Goal: Check status: Check status

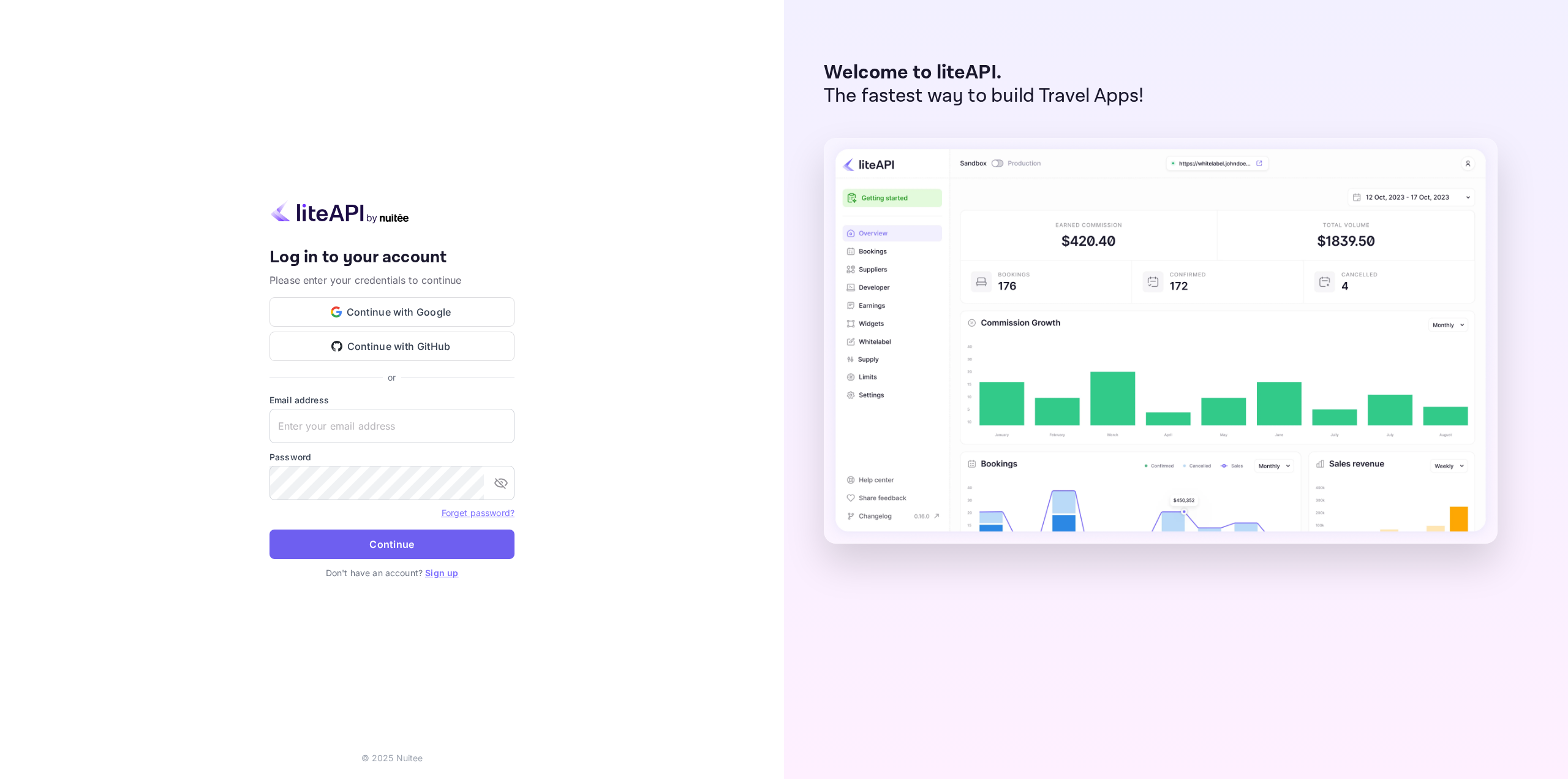
type input "[EMAIL_ADDRESS][DOMAIN_NAME]"
drag, startPoint x: 324, startPoint y: 540, endPoint x: 318, endPoint y: 543, distance: 6.7
click at [324, 540] on button "Continue" at bounding box center [392, 544] width 245 height 29
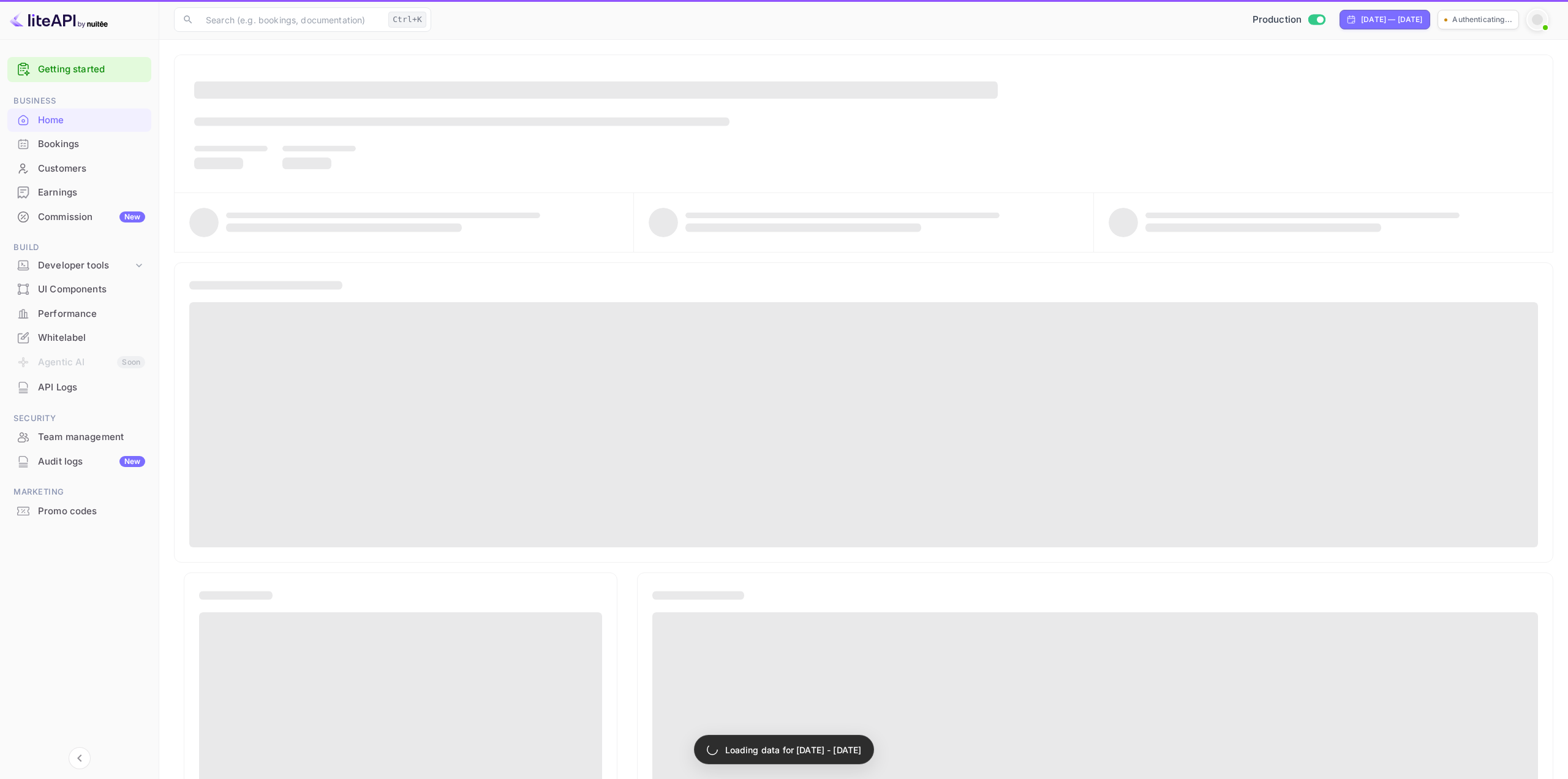
drag, startPoint x: 109, startPoint y: 134, endPoint x: 87, endPoint y: 138, distance: 22.4
click at [87, 138] on div "Bookings" at bounding box center [91, 144] width 107 height 14
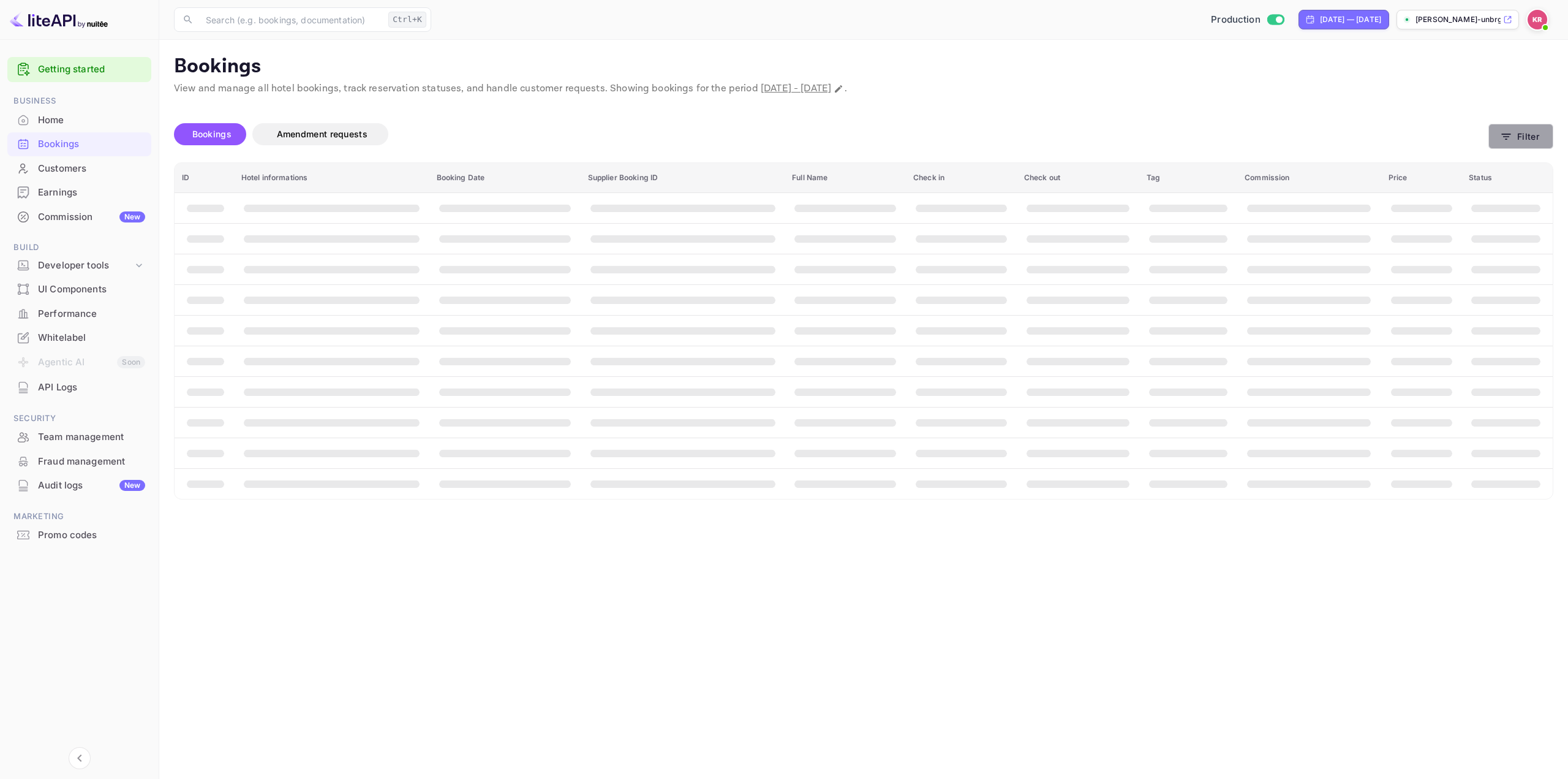
click at [1524, 136] on button "Filter" at bounding box center [1521, 136] width 65 height 25
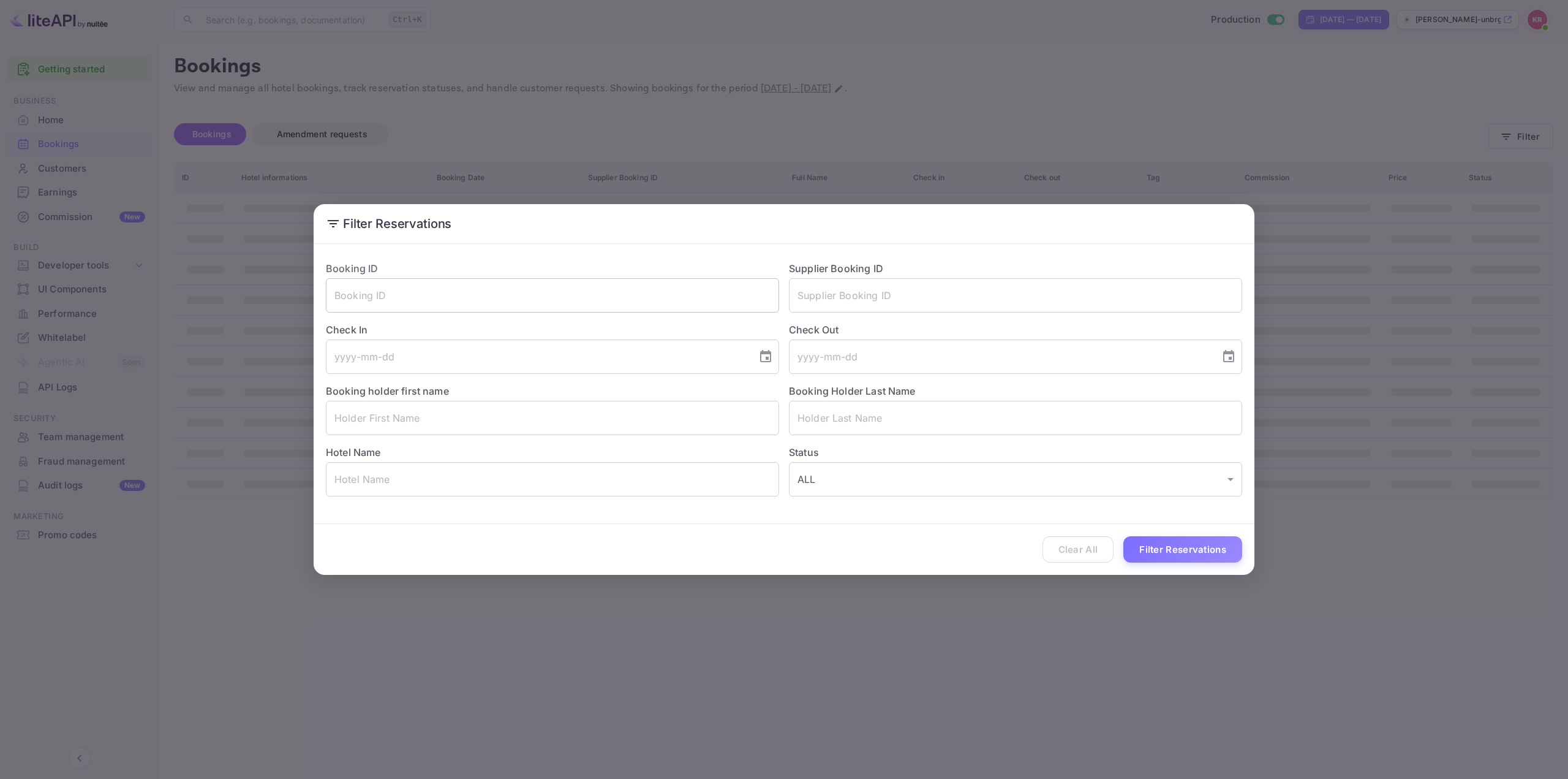
click at [459, 302] on input "text" at bounding box center [552, 295] width 453 height 35
paste input "TwiEjEfvn"
type input "TwiEjEfvn"
click at [1161, 549] on button "Filter Reservations" at bounding box center [1183, 549] width 119 height 26
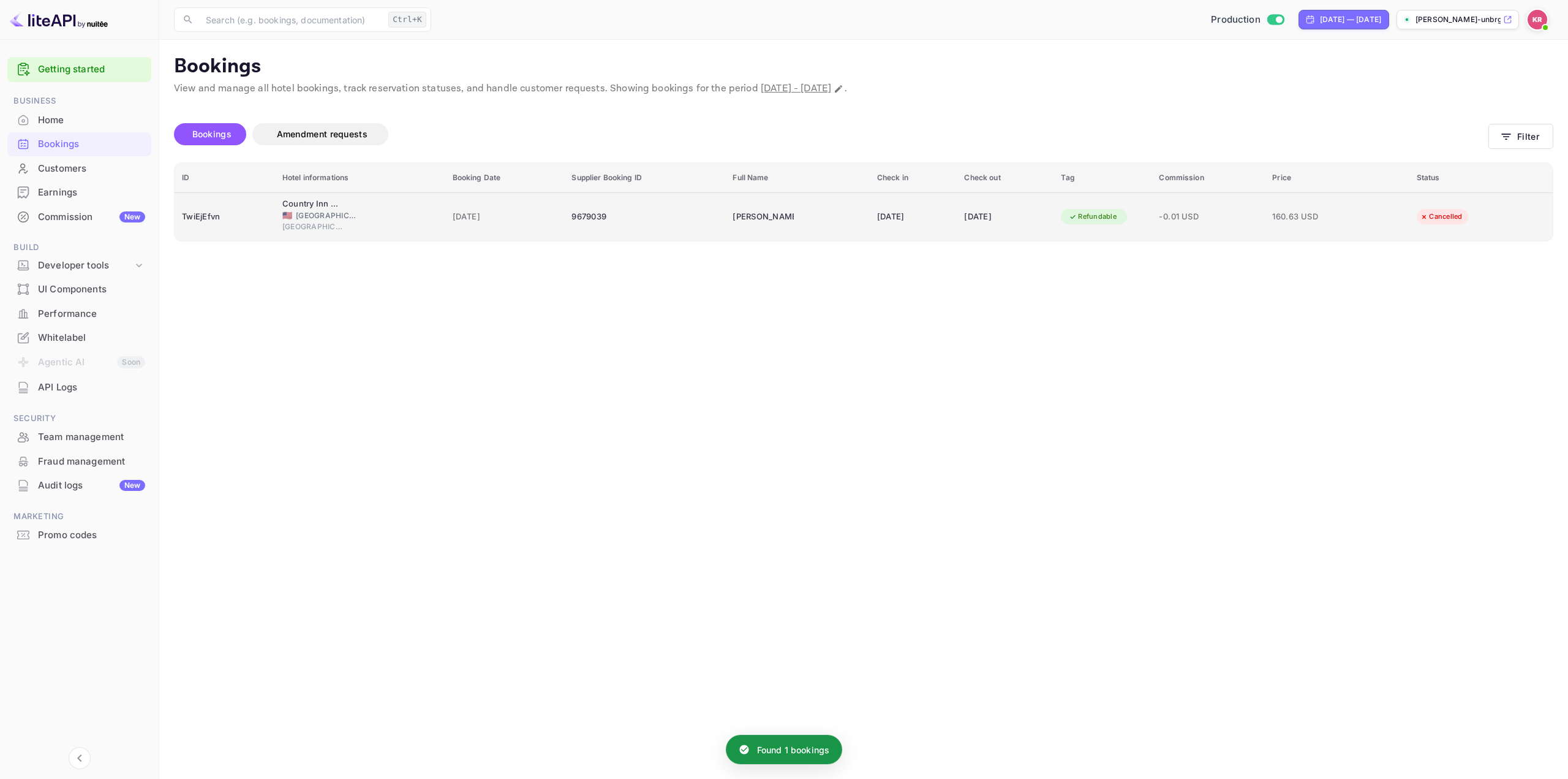
click at [915, 222] on div "[DATE]" at bounding box center [913, 217] width 73 height 20
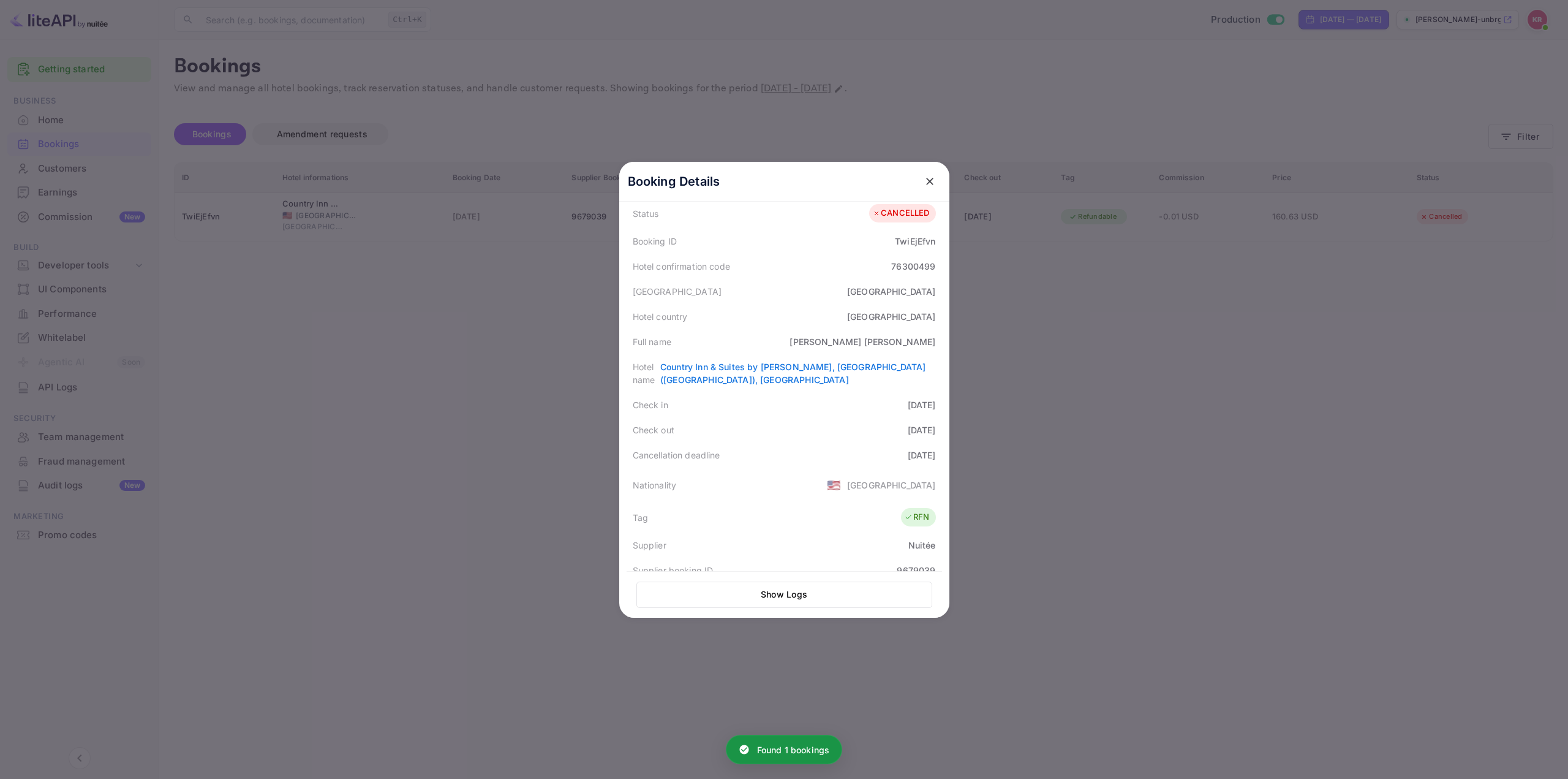
scroll to position [245, 0]
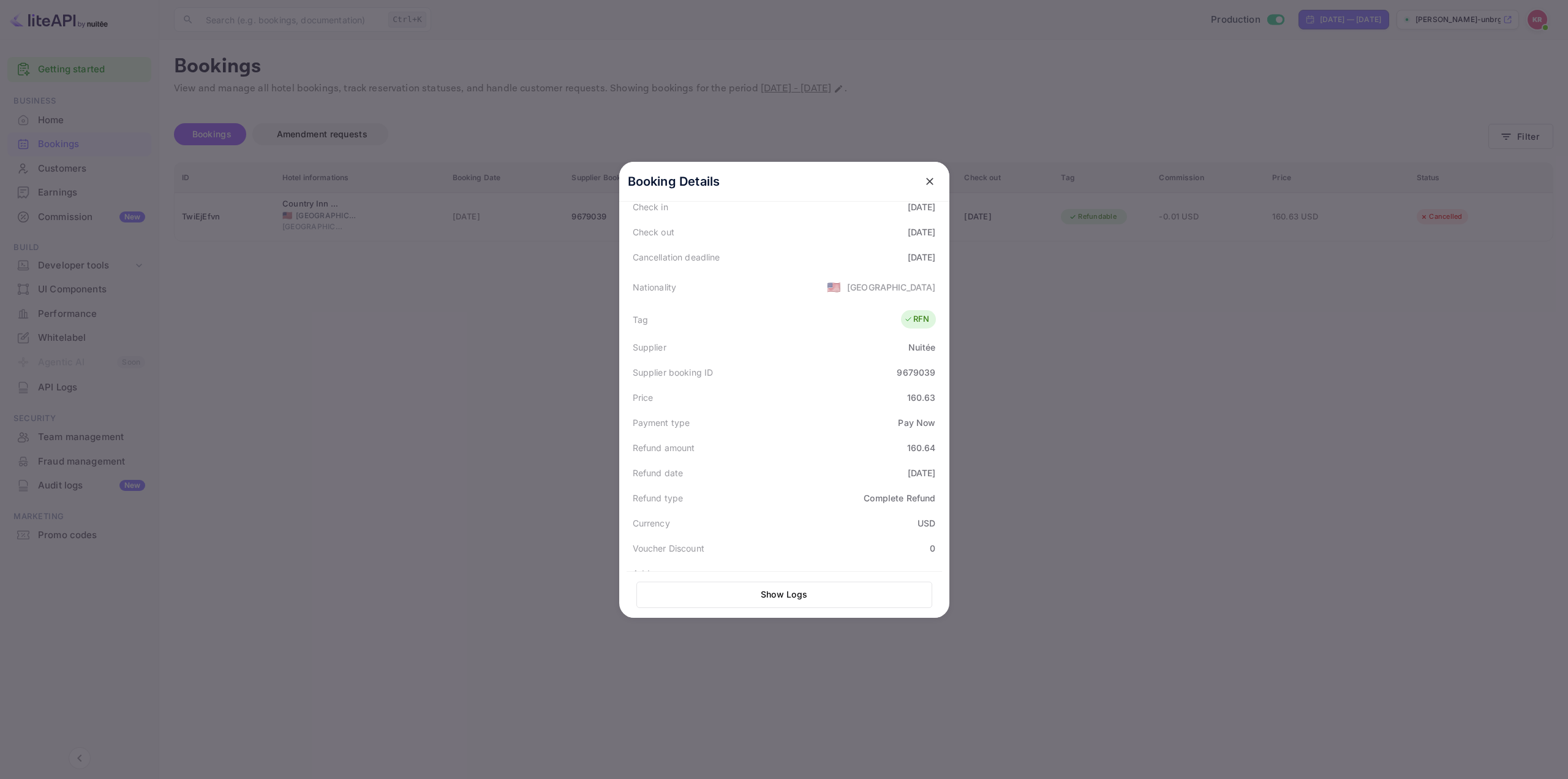
click at [1131, 311] on div at bounding box center [784, 389] width 1568 height 779
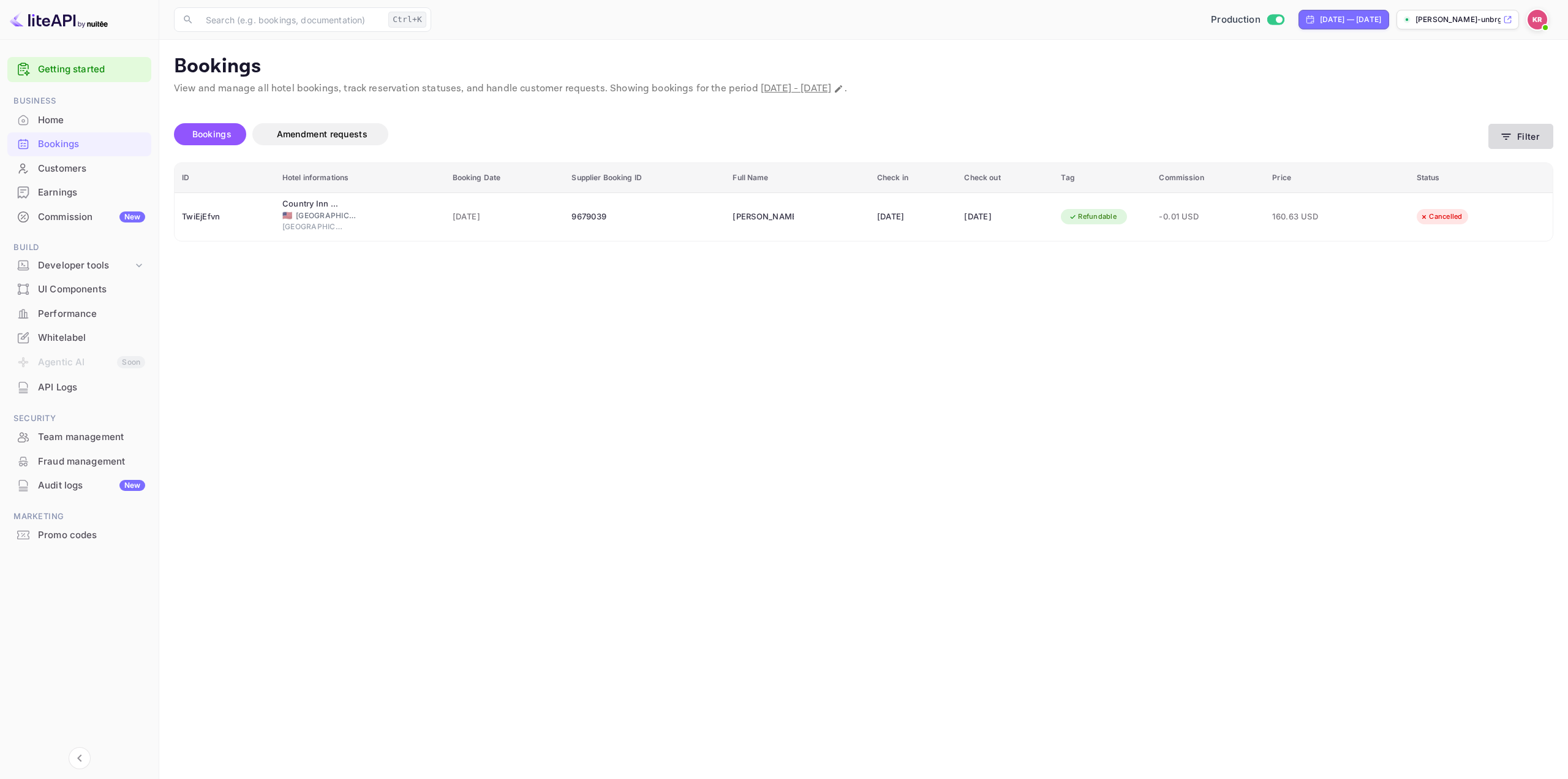
click at [1544, 130] on button "Filter" at bounding box center [1521, 136] width 65 height 25
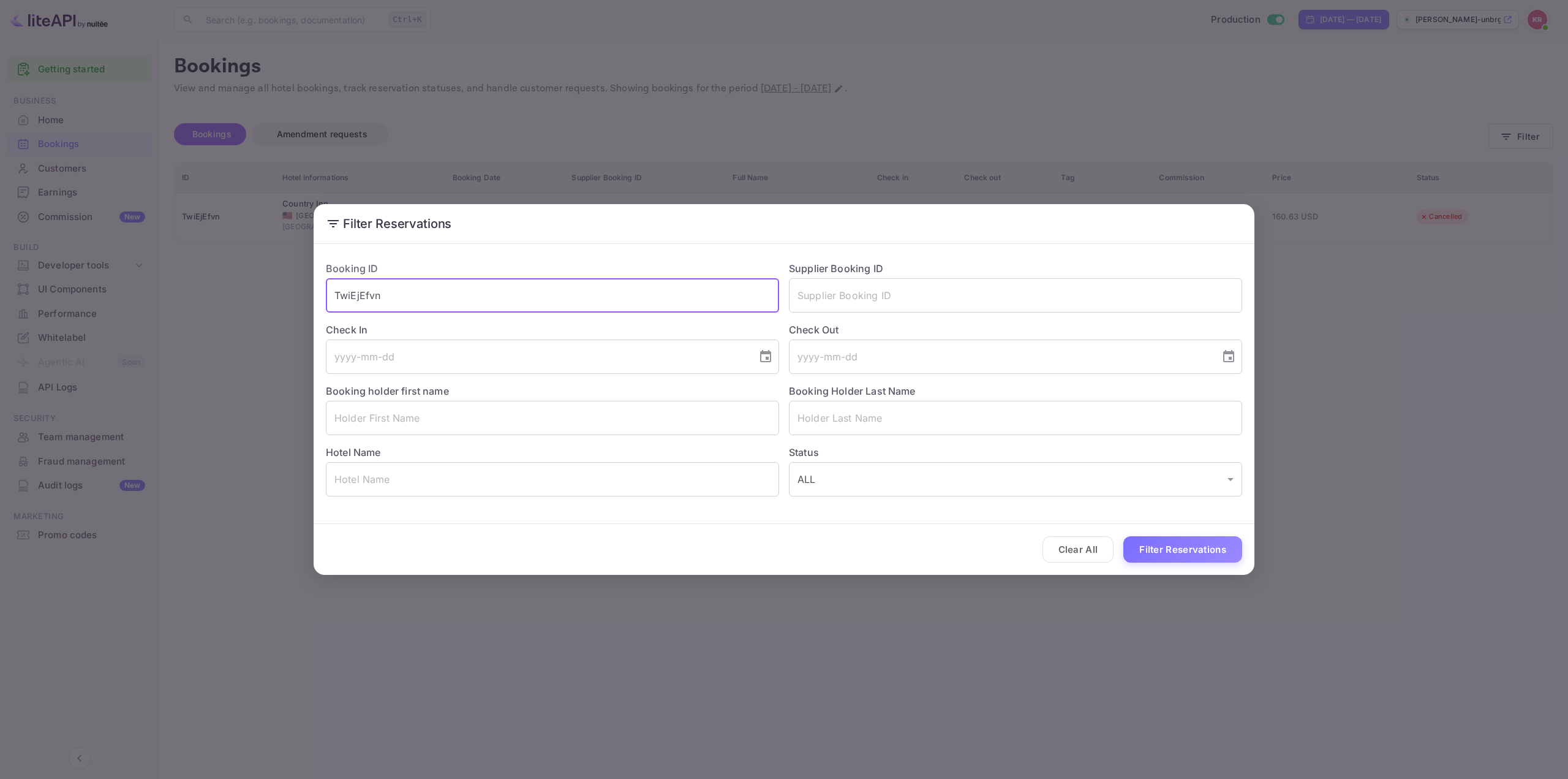
drag, startPoint x: 415, startPoint y: 294, endPoint x: 178, endPoint y: 291, distance: 237.0
click at [200, 293] on div "Filter Reservations Booking ID TwiEjEfvn ​ Supplier Booking ID ​ Check In ​ Che…" at bounding box center [784, 389] width 1568 height 779
paste input "zOLSPmKI_"
type input "zOLSPmKI_"
click at [1185, 553] on button "Filter Reservations" at bounding box center [1183, 549] width 119 height 26
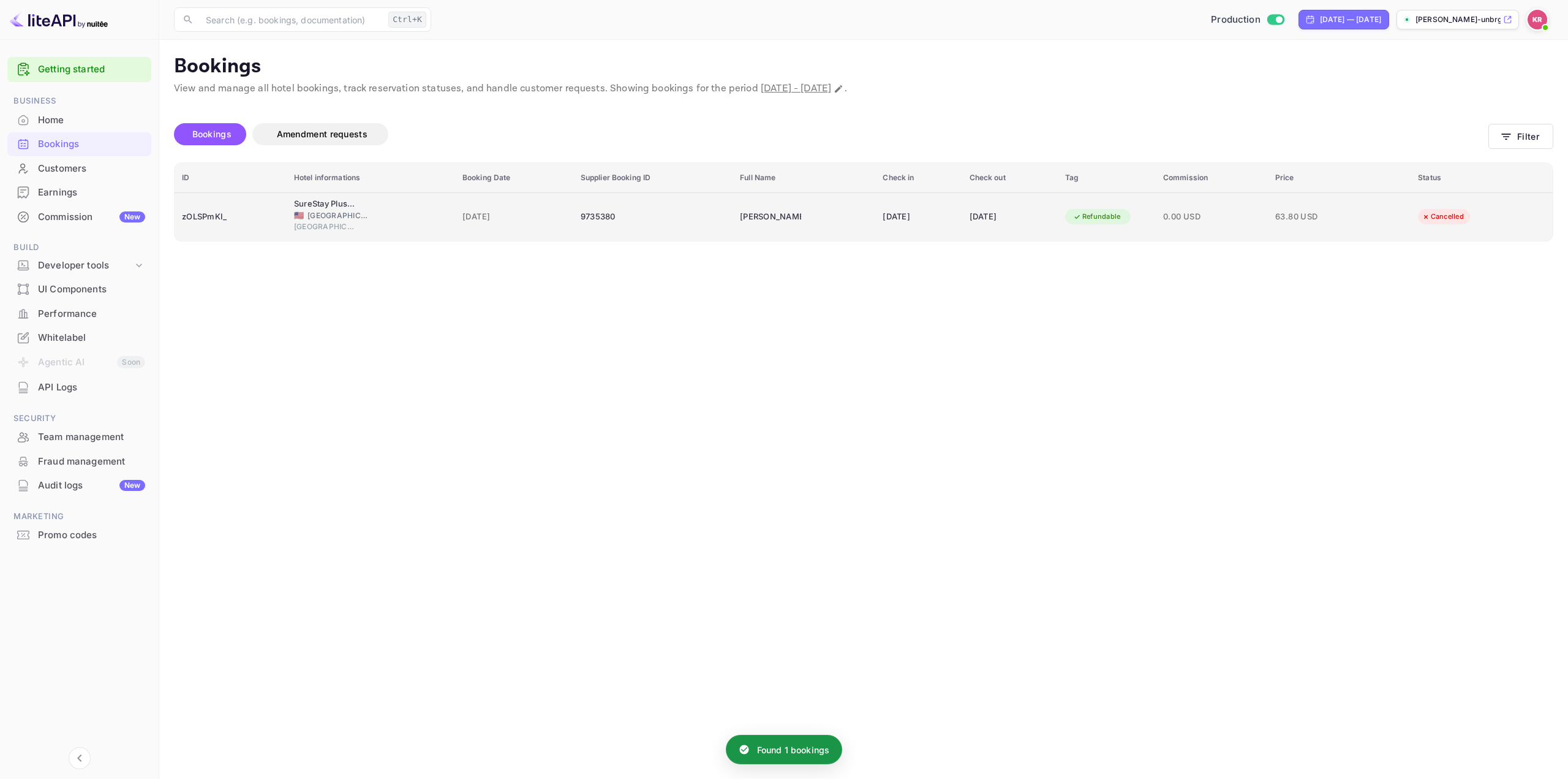
click at [1026, 205] on td "[DATE]" at bounding box center [1010, 217] width 96 height 49
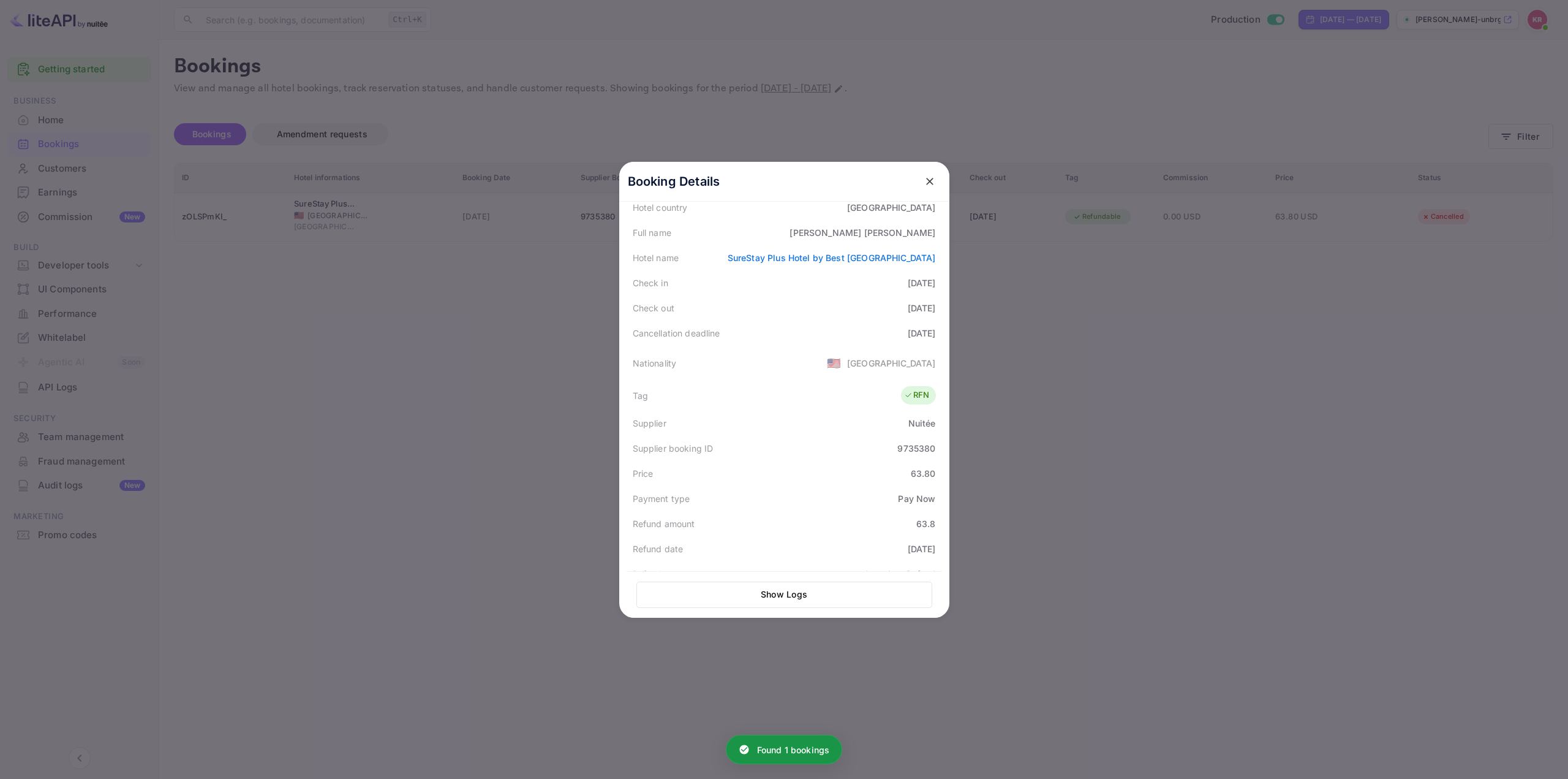
scroll to position [184, 0]
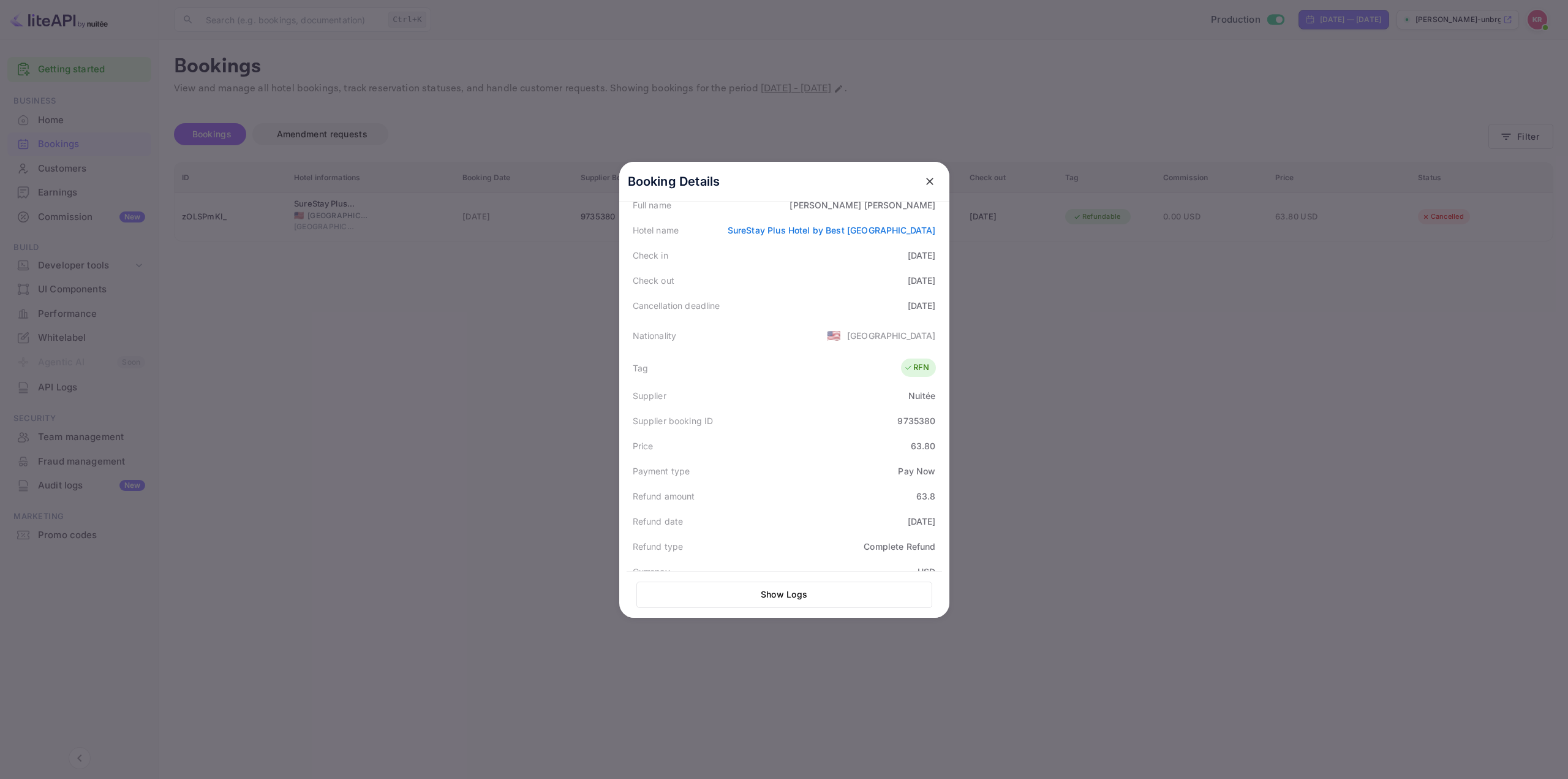
click at [1083, 263] on div at bounding box center [784, 389] width 1568 height 779
